Goal: Task Accomplishment & Management: Manage account settings

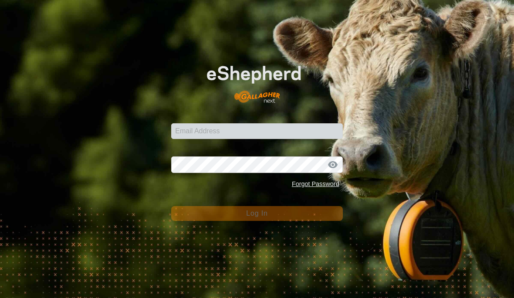
click at [253, 132] on input "Email Address" at bounding box center [256, 131] width 171 height 16
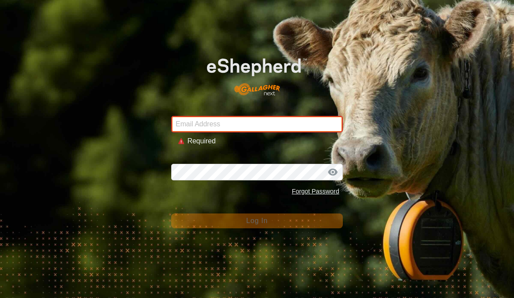
type input "[EMAIL_ADDRESS][DOMAIN_NAME]"
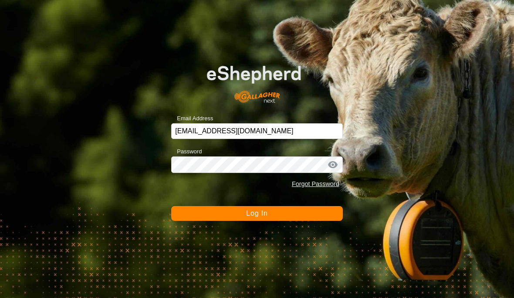
click at [290, 215] on button "Log In" at bounding box center [256, 213] width 171 height 15
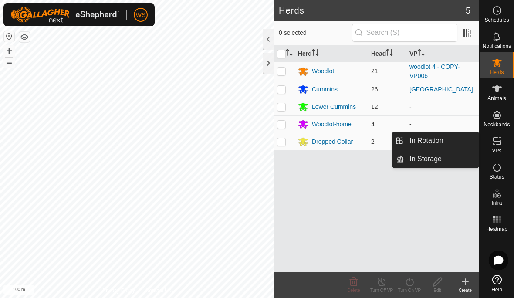
click at [439, 140] on span "In Rotation" at bounding box center [426, 140] width 34 height 10
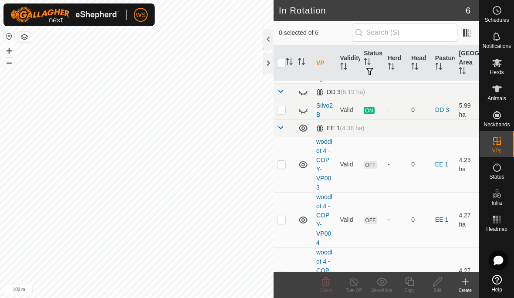
scroll to position [62, 0]
click at [280, 161] on td at bounding box center [283, 163] width 21 height 55
checkbox input "true"
click at [278, 270] on p-checkbox at bounding box center [281, 273] width 9 height 7
checkbox input "true"
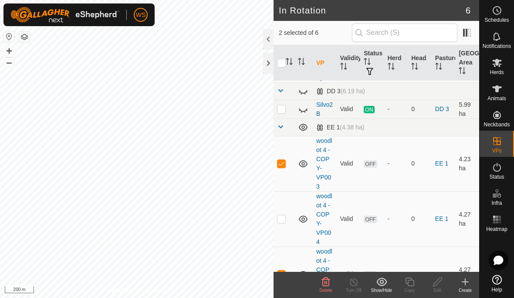
click at [283, 149] on td at bounding box center [283, 163] width 21 height 55
checkbox input "false"
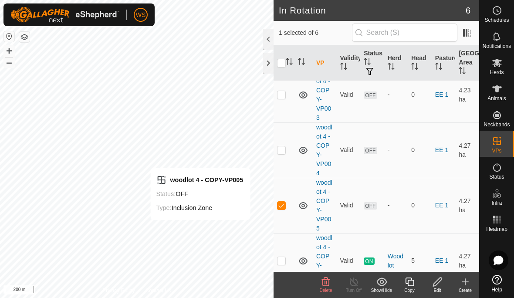
scroll to position [131, 0]
click at [442, 280] on icon at bounding box center [437, 281] width 9 height 9
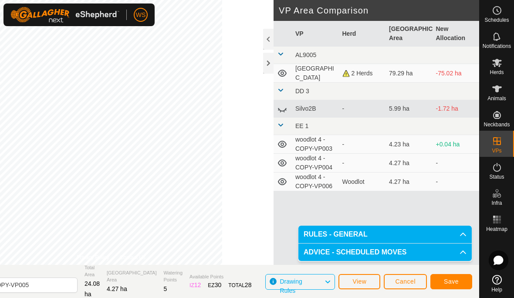
click at [458, 281] on span "Save" at bounding box center [451, 281] width 15 height 7
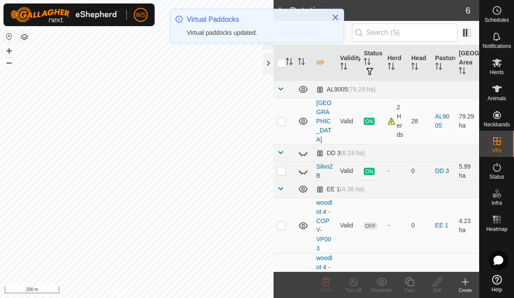
click at [284, 222] on p-checkbox at bounding box center [281, 225] width 9 height 7
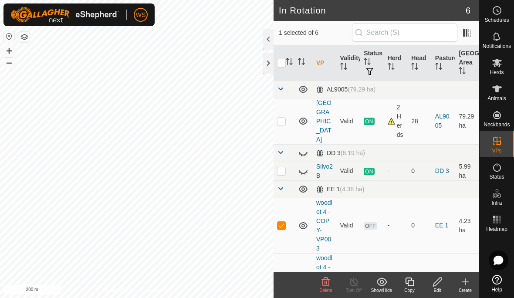
click at [326, 283] on icon at bounding box center [325, 281] width 10 height 10
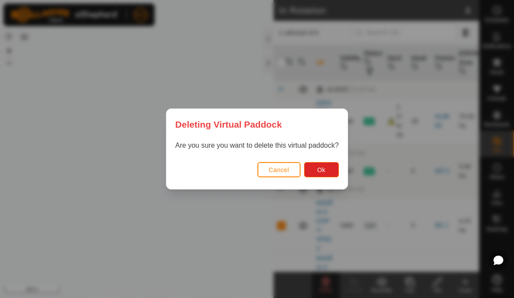
click at [322, 170] on span "Ok" at bounding box center [321, 169] width 8 height 7
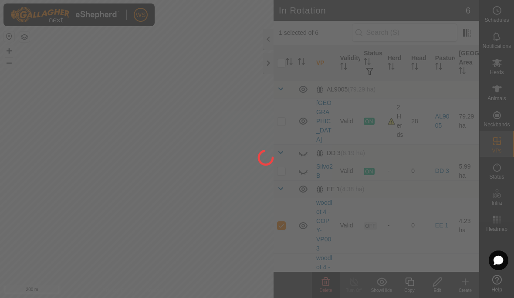
checkbox input "false"
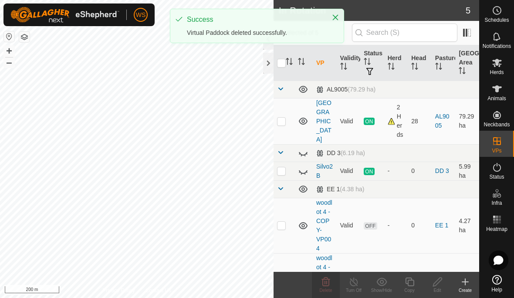
scroll to position [8, 0]
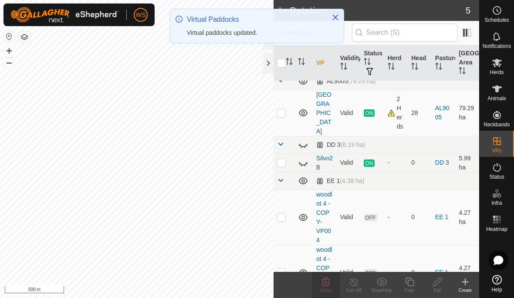
click at [282, 213] on p-checkbox at bounding box center [281, 216] width 9 height 7
checkbox input "true"
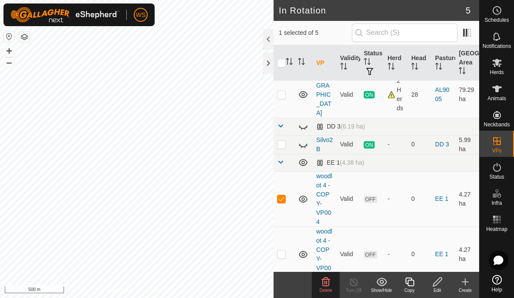
scroll to position [36, 0]
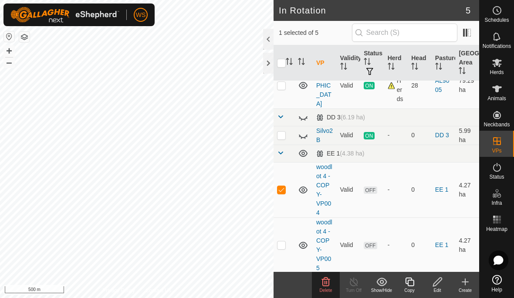
click at [281, 241] on p-checkbox at bounding box center [281, 244] width 9 height 7
click at [285, 241] on p-checkbox at bounding box center [281, 244] width 9 height 7
checkbox input "false"
click at [325, 281] on icon at bounding box center [326, 281] width 8 height 9
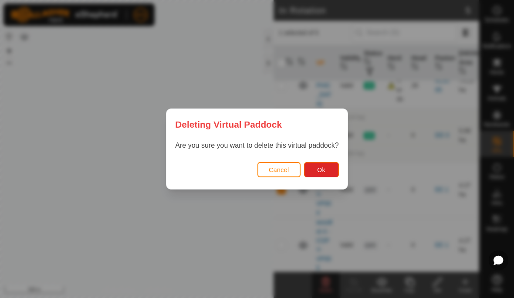
click at [326, 167] on button "Ok" at bounding box center [321, 169] width 35 height 15
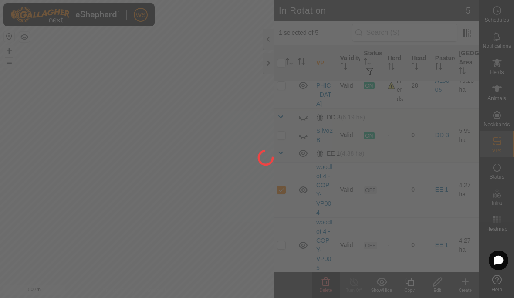
checkbox input "false"
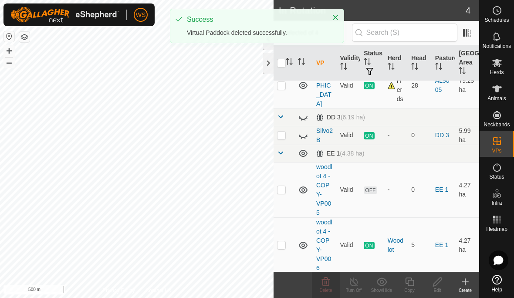
scroll to position [27, 0]
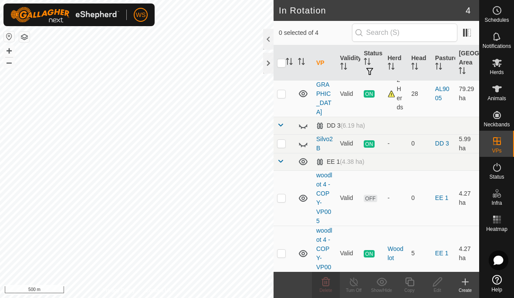
click at [283, 249] on p-checkbox at bounding box center [281, 252] width 9 height 7
checkbox input "true"
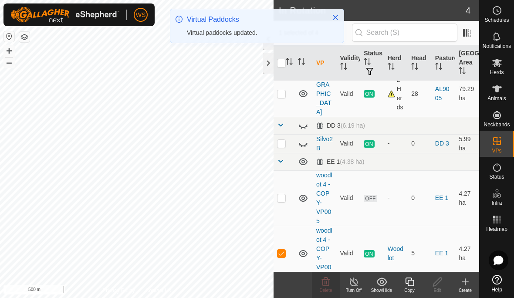
click at [285, 249] on p-checkbox at bounding box center [281, 252] width 9 height 7
checkbox input "false"
click at [286, 186] on td at bounding box center [283, 197] width 21 height 55
checkbox input "true"
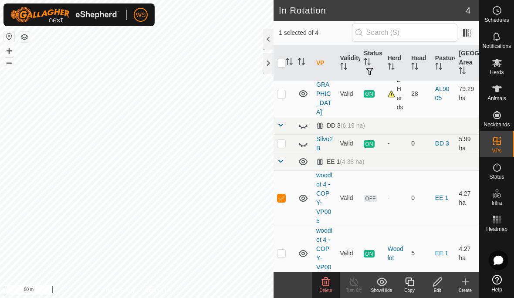
click at [498, 91] on icon at bounding box center [497, 88] width 10 height 7
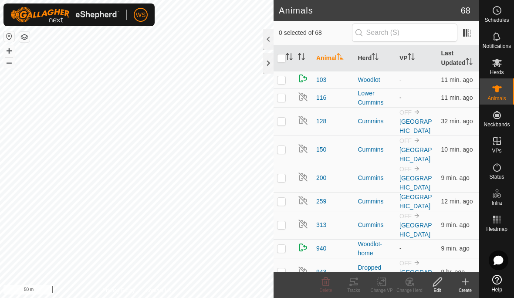
click at [413, 57] on icon "Activate to sort" at bounding box center [411, 56] width 7 height 7
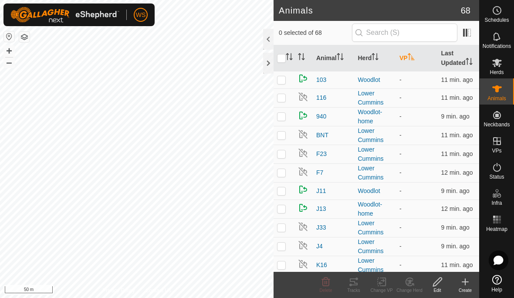
click at [415, 59] on icon "Activate to sort" at bounding box center [411, 56] width 7 height 7
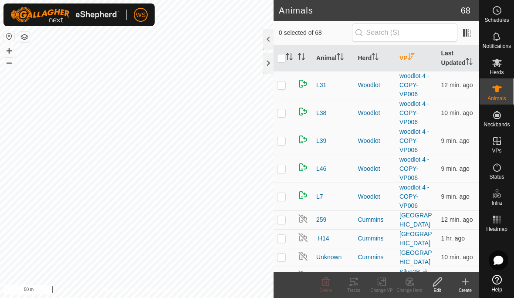
click at [282, 87] on p-checkbox at bounding box center [281, 84] width 9 height 7
checkbox input "true"
click at [287, 112] on td at bounding box center [283, 113] width 21 height 28
checkbox input "true"
click at [287, 139] on td at bounding box center [283, 141] width 21 height 28
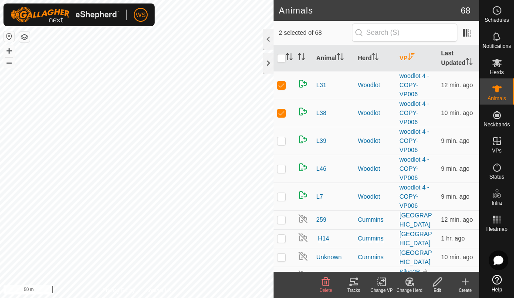
checkbox input "true"
click at [287, 168] on td at bounding box center [283, 169] width 21 height 28
checkbox input "true"
click at [287, 194] on td at bounding box center [283, 196] width 21 height 28
checkbox input "true"
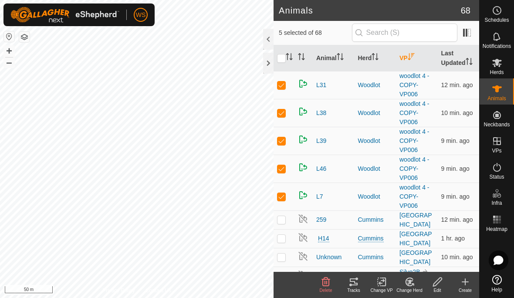
click at [381, 288] on div "Change VP" at bounding box center [381, 290] width 28 height 7
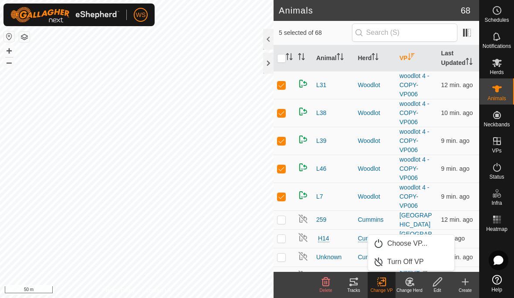
click at [408, 243] on span "Choose VP..." at bounding box center [407, 243] width 40 height 10
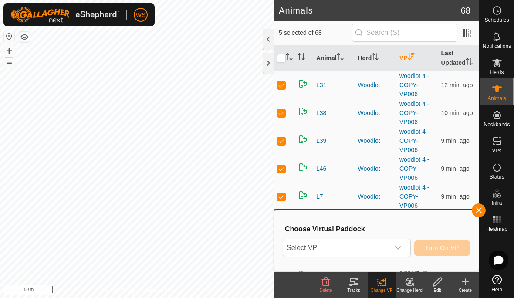
click at [399, 247] on icon "dropdown trigger" at bounding box center [397, 247] width 7 height 7
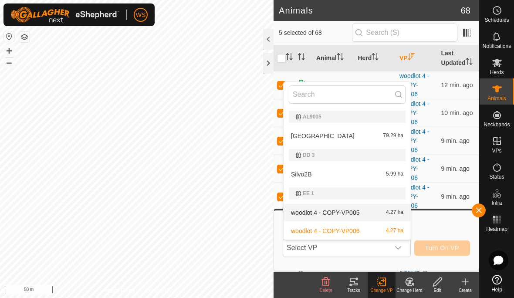
click at [352, 212] on span "woodlot 4 - COPY-VP005" at bounding box center [325, 212] width 68 height 6
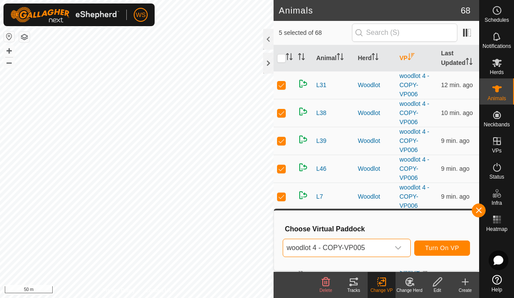
click at [447, 242] on button "Turn On VP" at bounding box center [442, 247] width 56 height 15
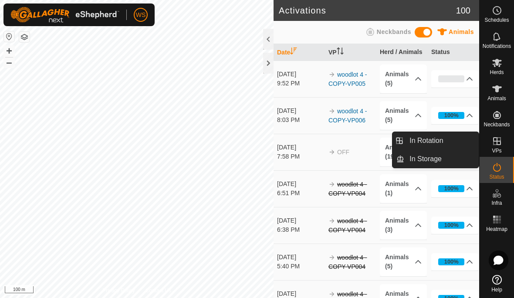
click at [502, 142] on es-virtualpaddocks-svg-icon at bounding box center [497, 141] width 16 height 14
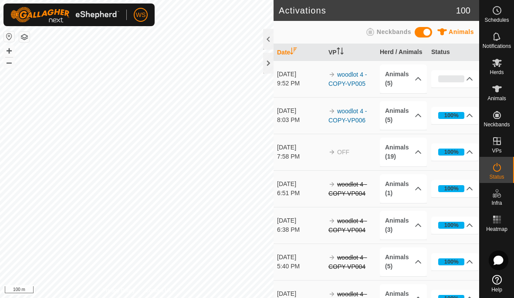
click at [419, 76] on icon at bounding box center [418, 78] width 7 height 7
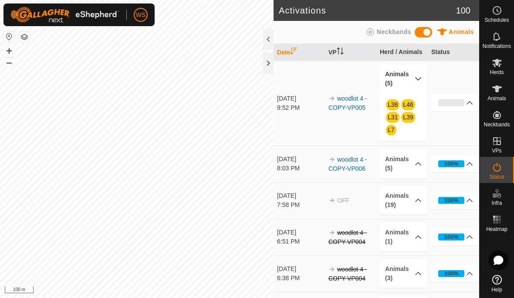
click at [417, 162] on icon at bounding box center [418, 163] width 7 height 7
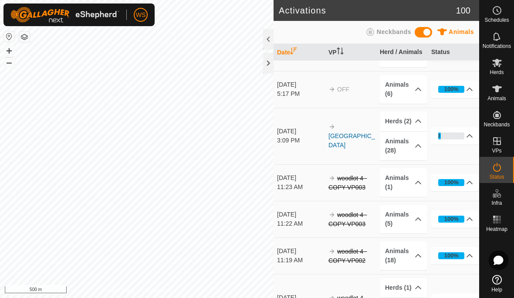
scroll to position [450, 0]
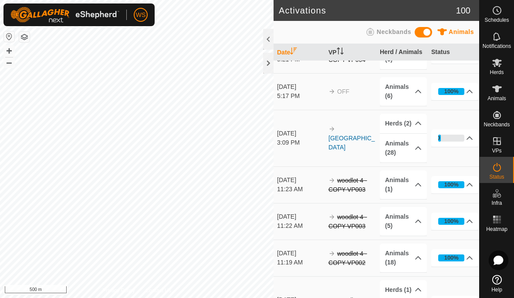
click at [418, 145] on icon at bounding box center [418, 148] width 7 height 7
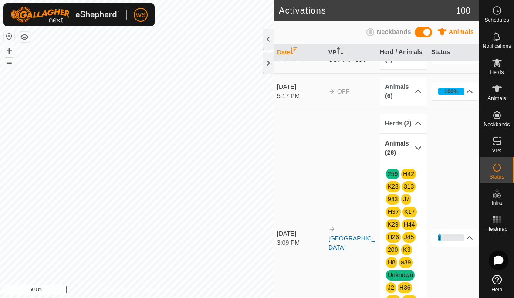
click at [420, 149] on icon at bounding box center [418, 148] width 7 height 7
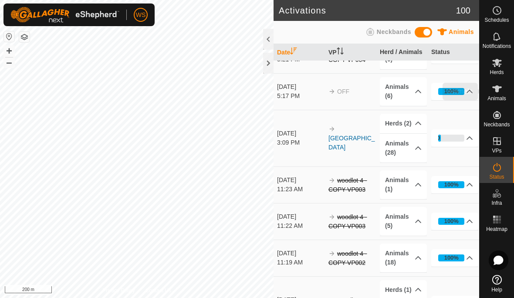
click at [500, 91] on icon at bounding box center [497, 89] width 10 height 10
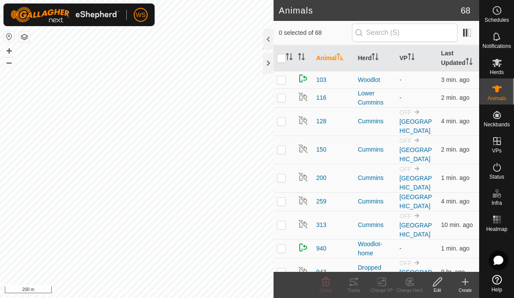
click at [371, 58] on th "Herd" at bounding box center [375, 58] width 42 height 26
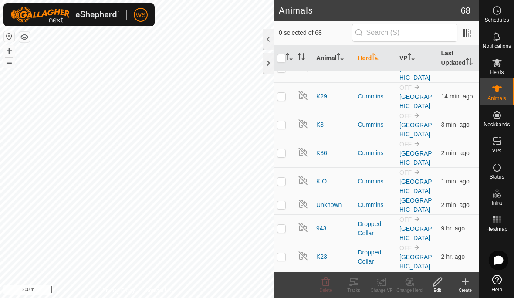
scroll to position [627, 0]
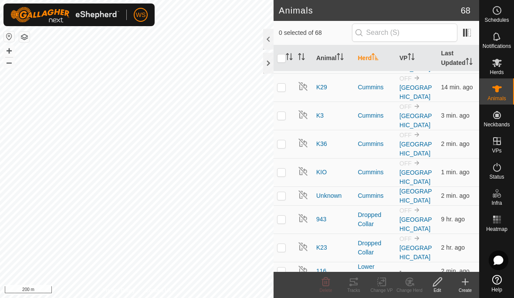
click at [281, 223] on td at bounding box center [283, 219] width 21 height 28
checkbox input "true"
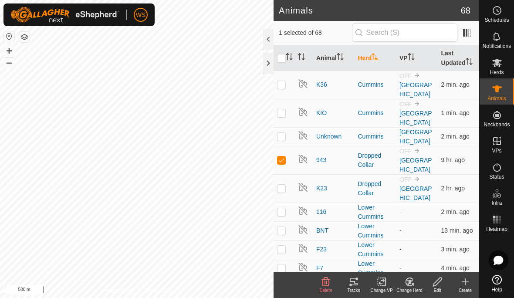
scroll to position [687, 0]
click at [282, 191] on p-checkbox at bounding box center [281, 187] width 9 height 7
checkbox input "true"
